Goal: Check status: Check status

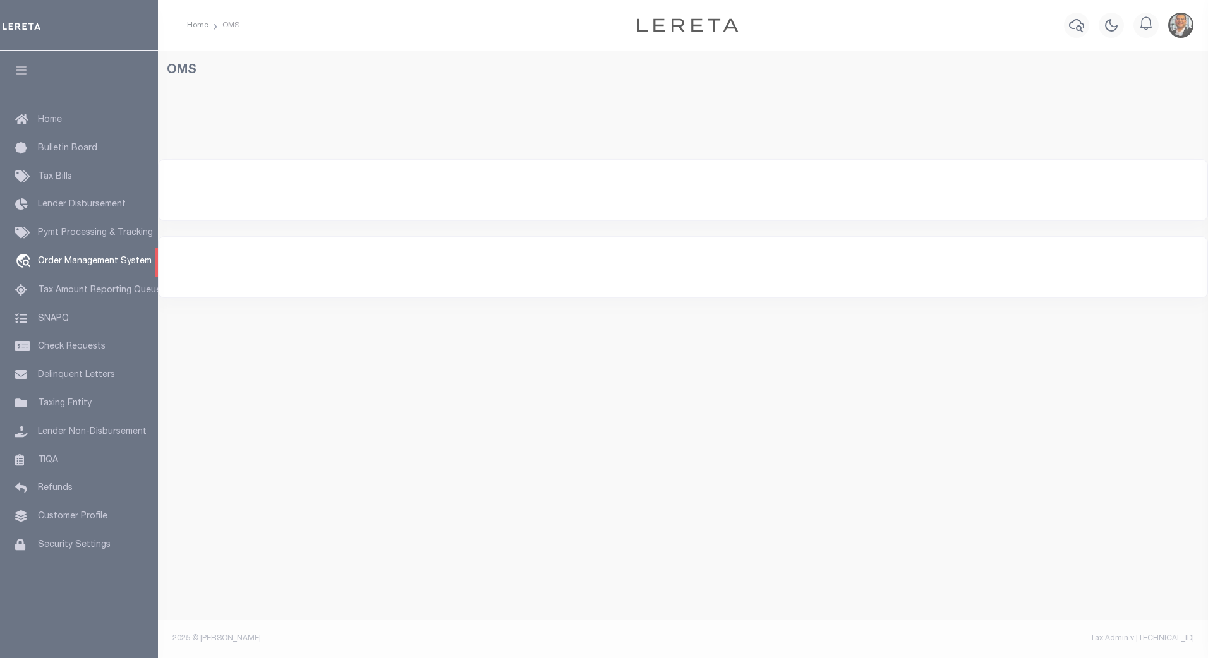
select select "200"
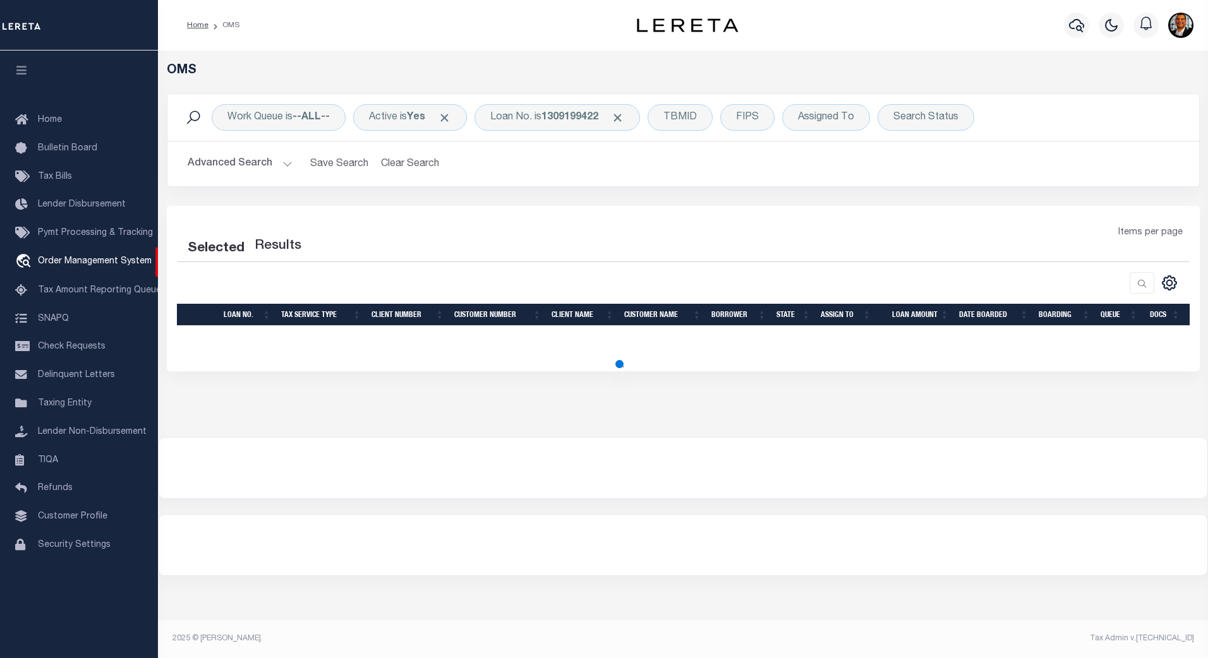
select select "200"
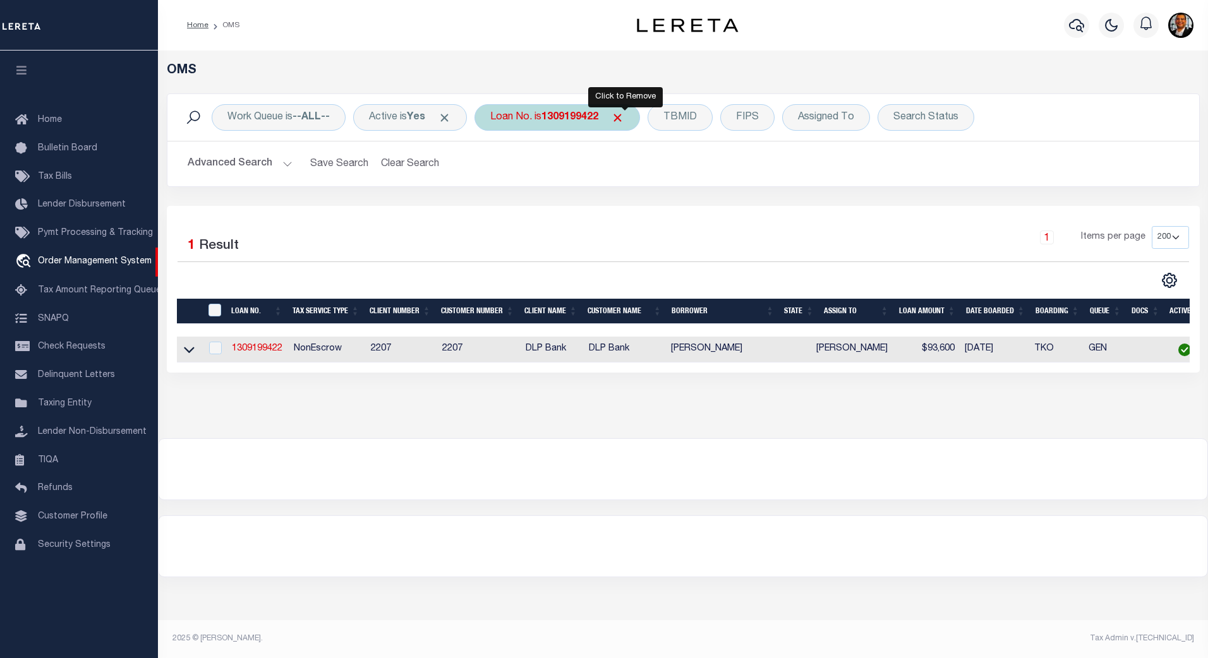
click at [624, 119] on span "Click to Remove" at bounding box center [617, 117] width 13 height 13
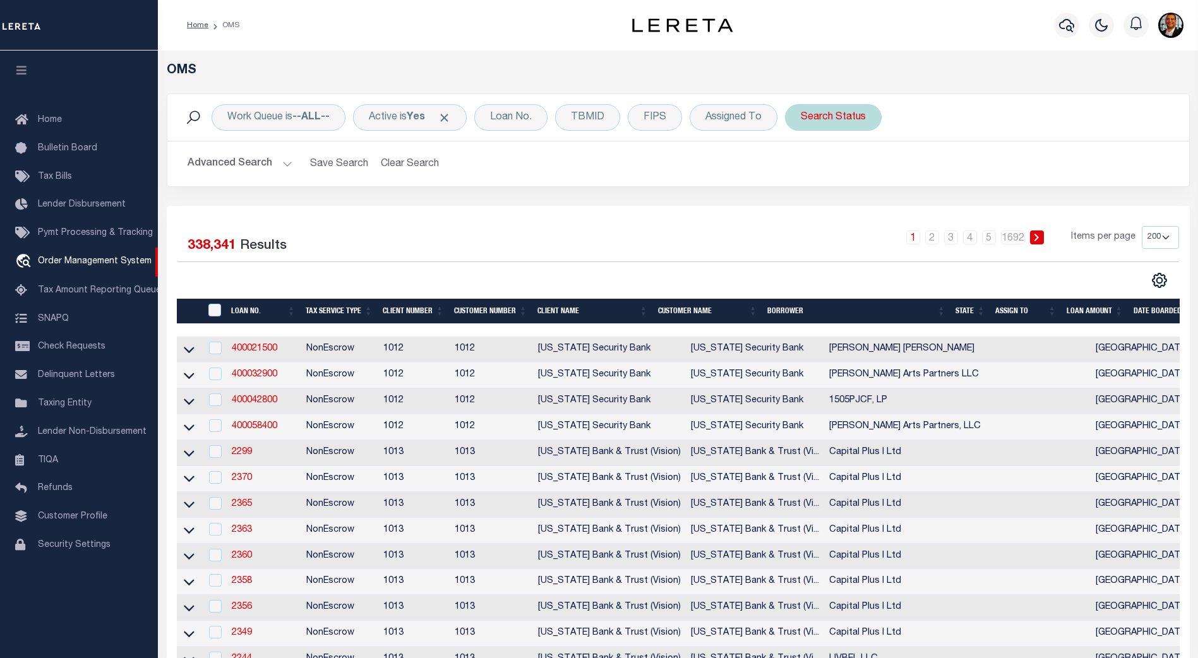
click at [829, 117] on div "Search Status" at bounding box center [833, 117] width 97 height 27
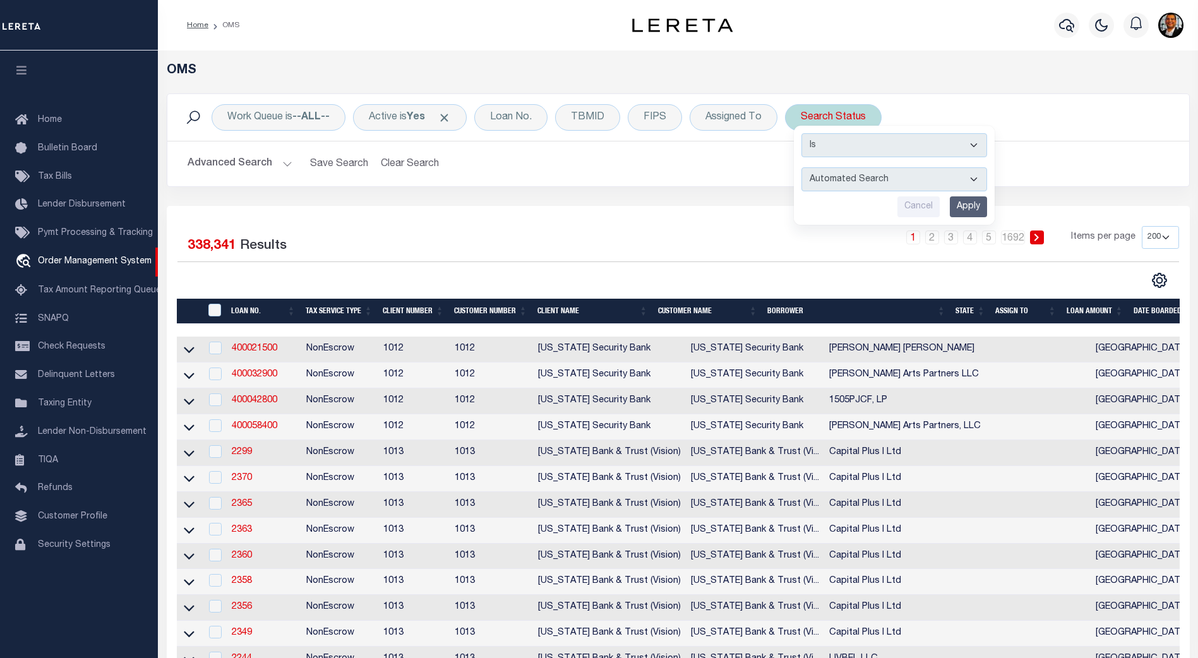
click at [977, 177] on select "Automated Search Bad Parcel Complete Duplicate Parcel High Dollar Reporting In …" at bounding box center [895, 179] width 186 height 24
select select "NP"
click at [802, 167] on select "Automated Search Bad Parcel Complete Duplicate Parcel High Dollar Reporting In …" at bounding box center [895, 179] width 186 height 24
click at [966, 204] on input "Apply" at bounding box center [968, 206] width 37 height 21
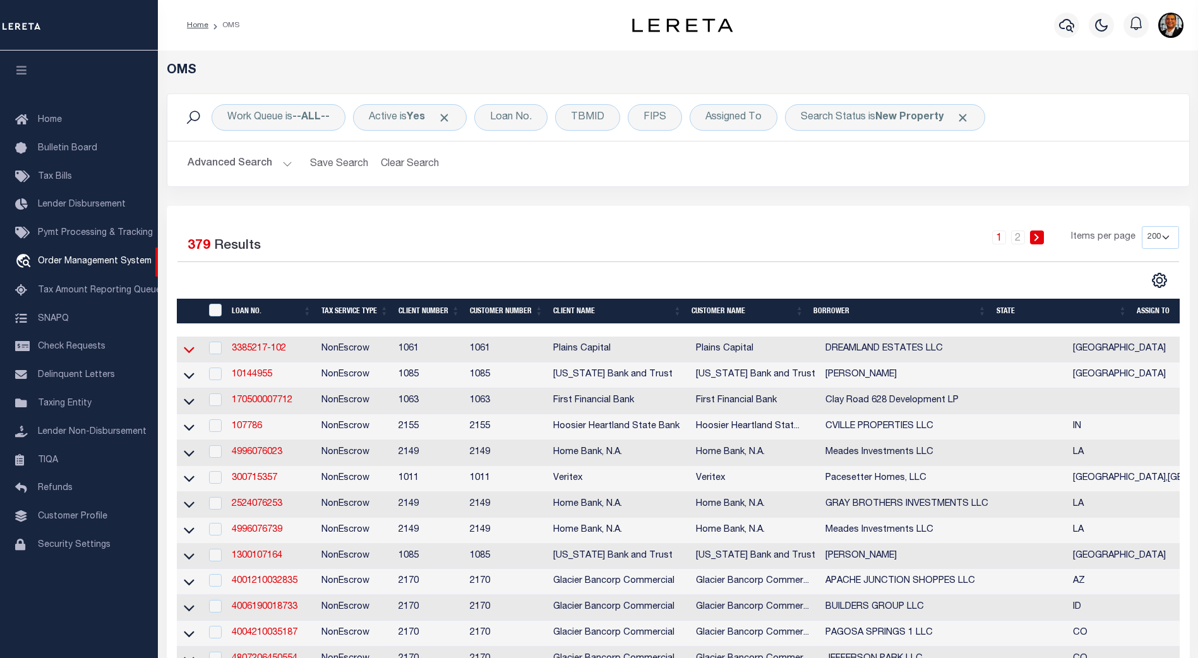
click at [192, 352] on icon at bounding box center [189, 349] width 11 height 13
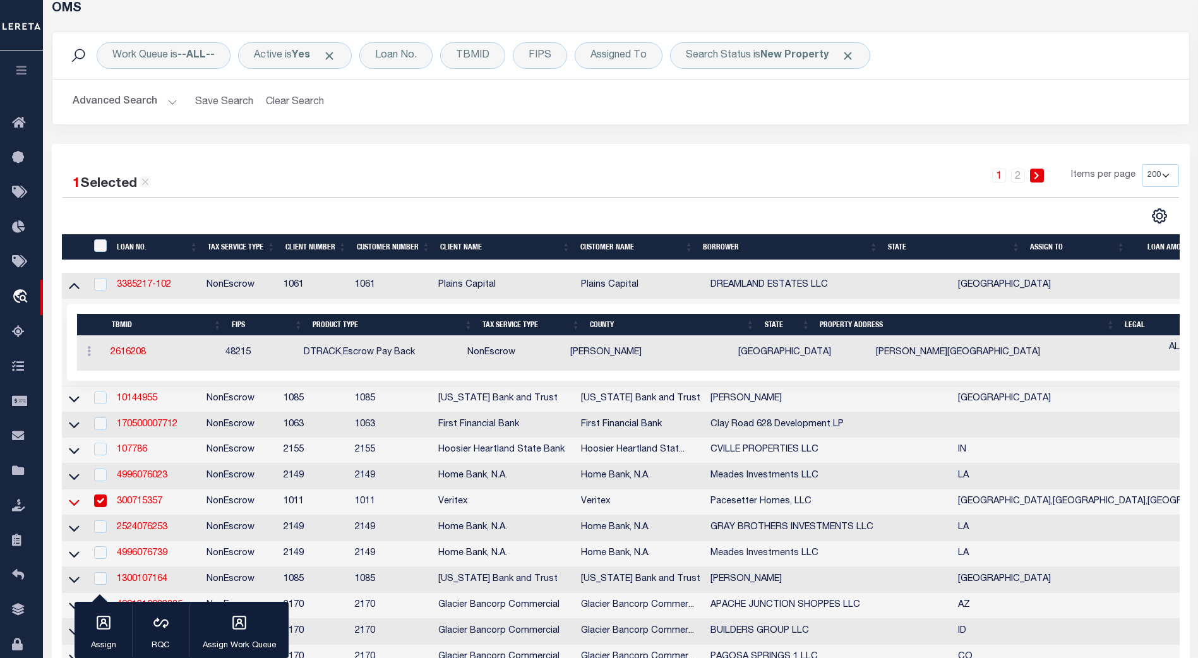
click at [73, 508] on icon at bounding box center [74, 502] width 11 height 13
click at [100, 505] on input "checkbox" at bounding box center [100, 501] width 13 height 13
checkbox input "false"
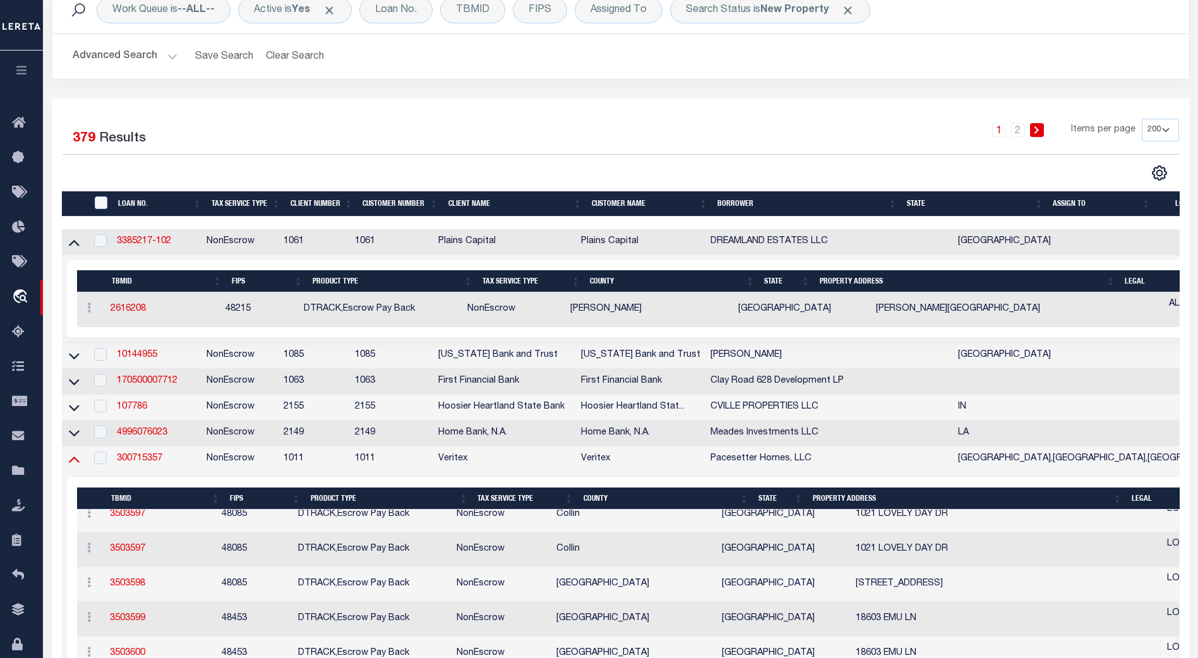
click at [78, 466] on icon at bounding box center [74, 458] width 11 height 13
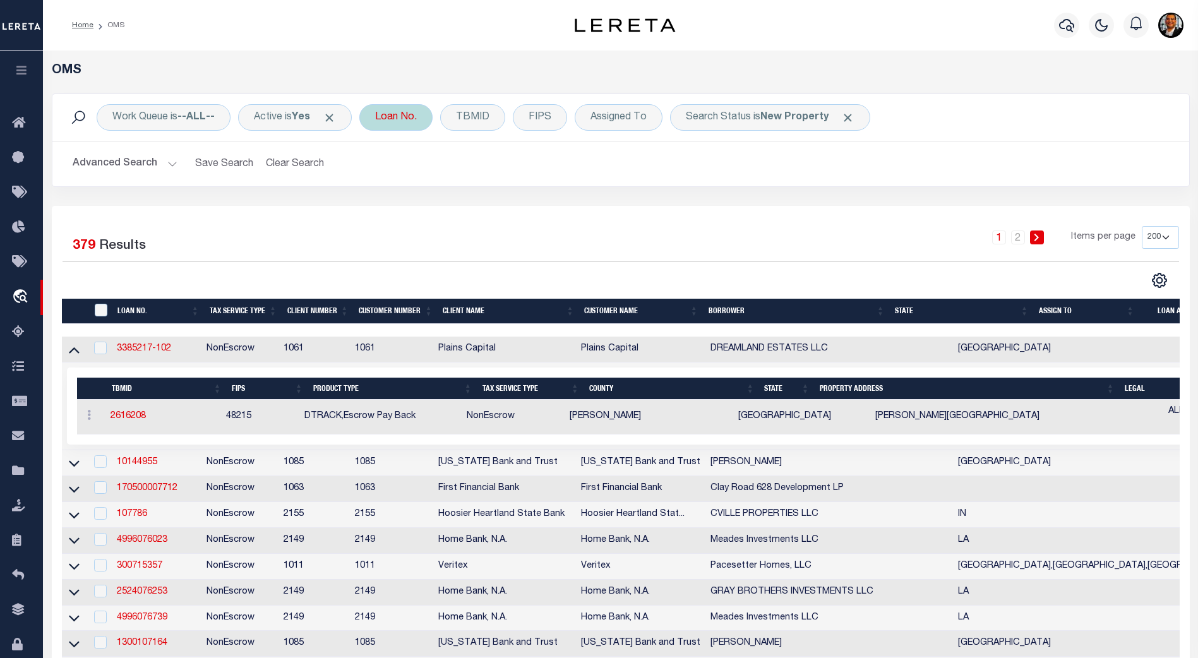
click at [406, 119] on div "Loan No." at bounding box center [395, 117] width 73 height 27
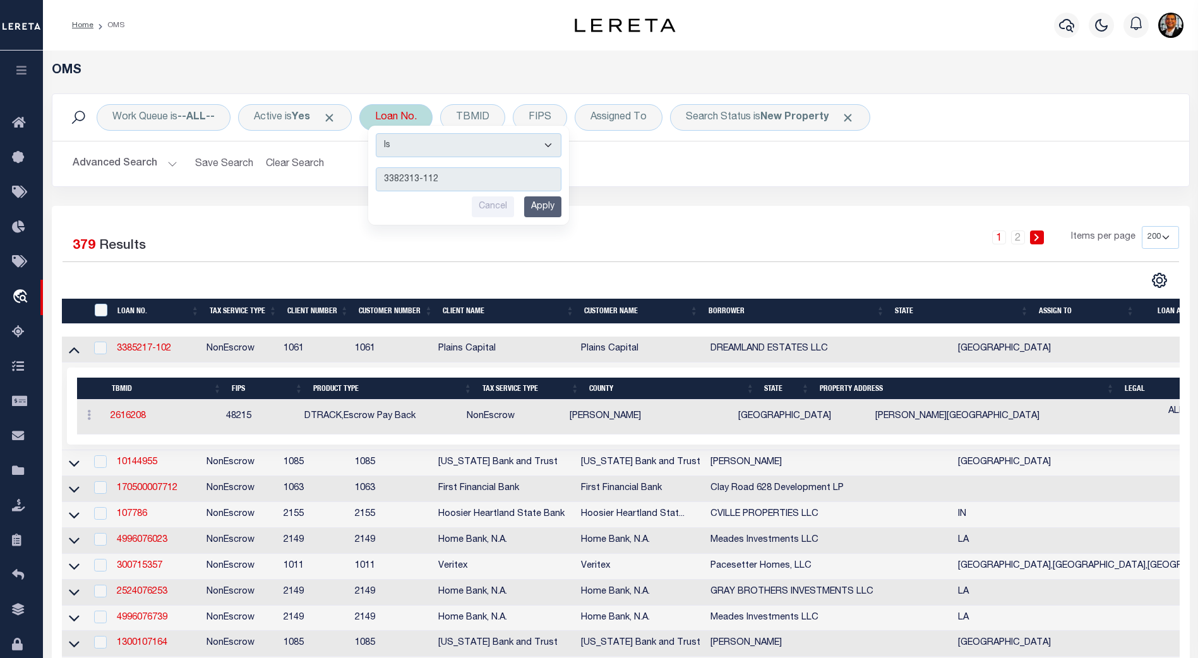
type input "3382313-112"
click at [551, 210] on input "Apply" at bounding box center [542, 206] width 37 height 21
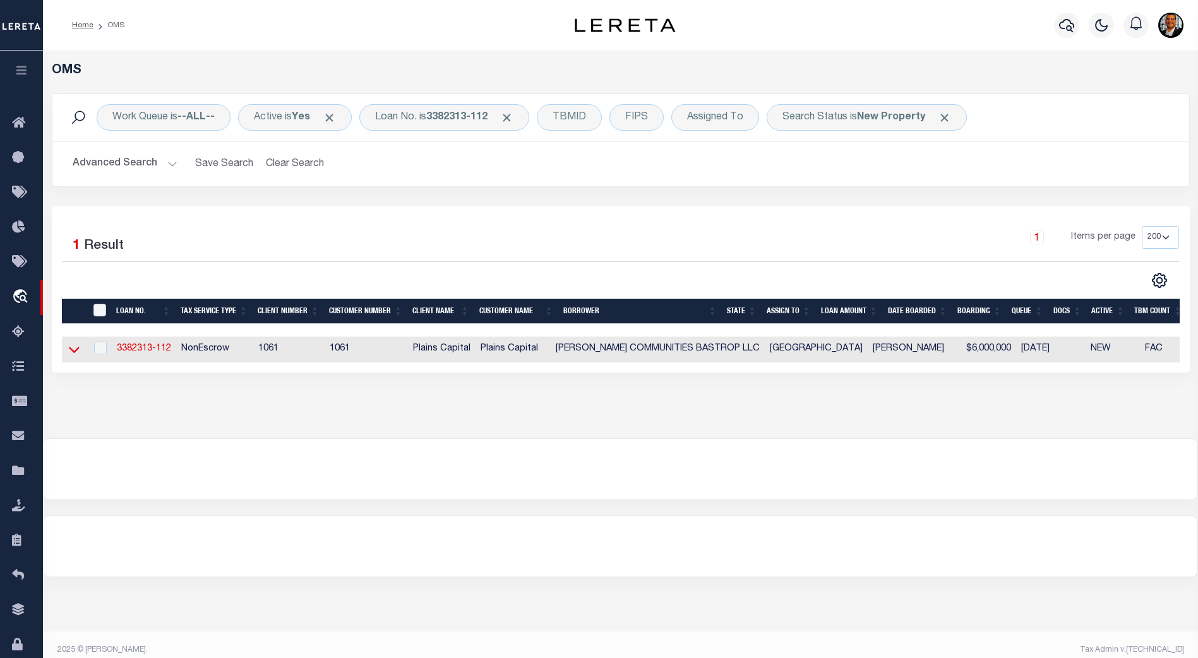
click at [69, 352] on icon at bounding box center [74, 349] width 11 height 13
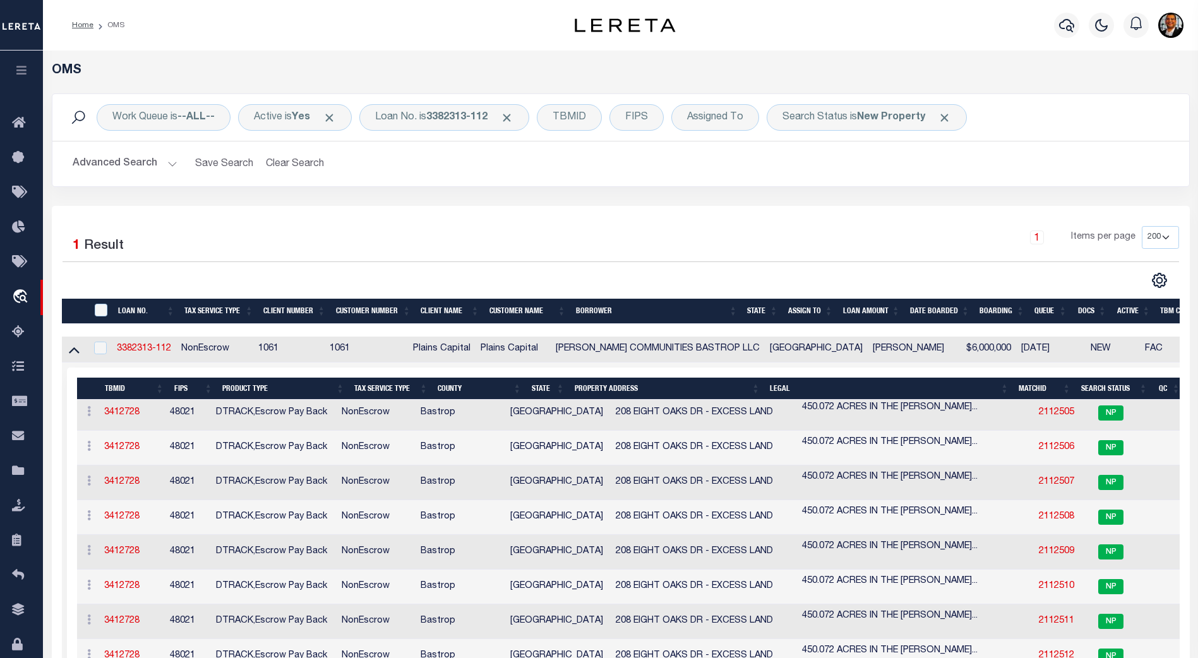
scroll to position [3472, 0]
